Goal: Find specific page/section: Find specific page/section

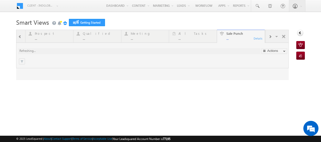
type input "Any Owner"
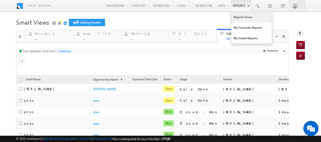
click at [240, 17] on link "Reports Home" at bounding box center [251, 17] width 40 height 11
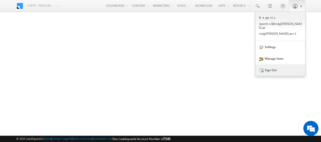
click at [276, 68] on link "Sign Out" at bounding box center [280, 70] width 49 height 12
